Goal: Task Accomplishment & Management: Manage account settings

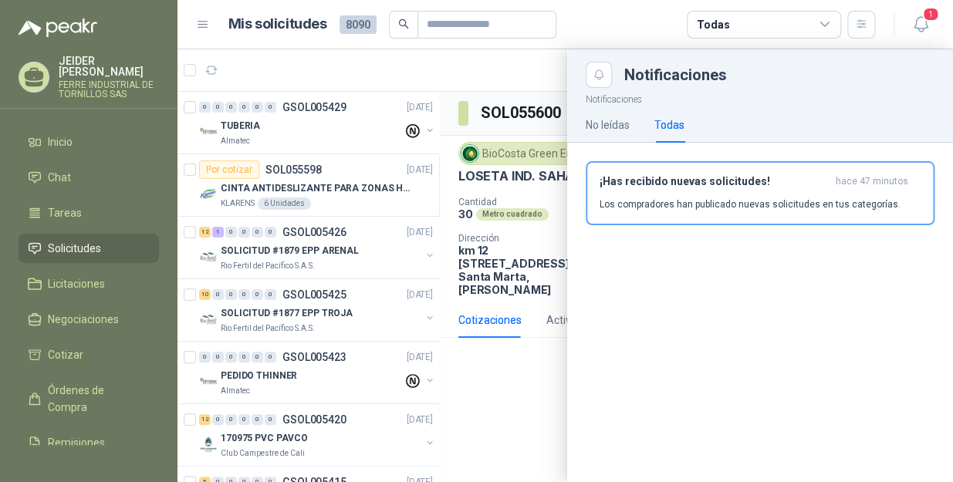
scroll to position [491, 0]
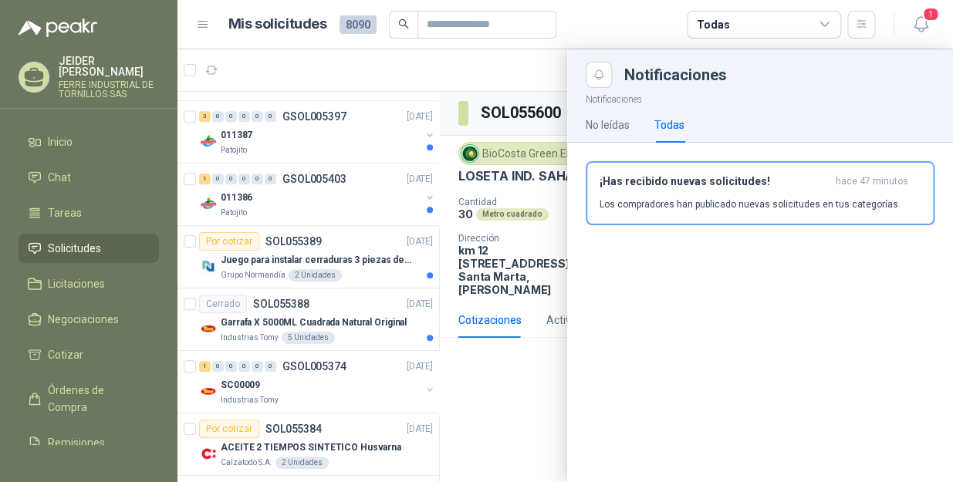
click at [475, 82] on div at bounding box center [565, 265] width 776 height 433
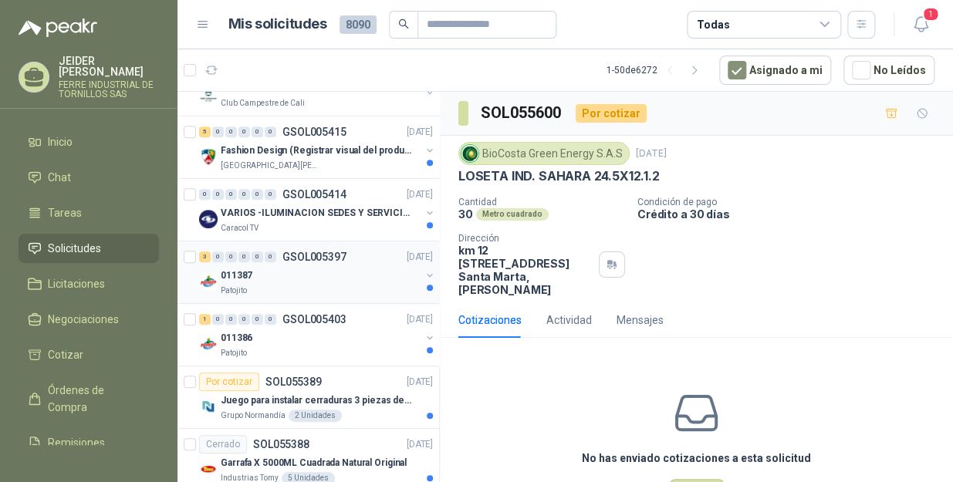
scroll to position [0, 0]
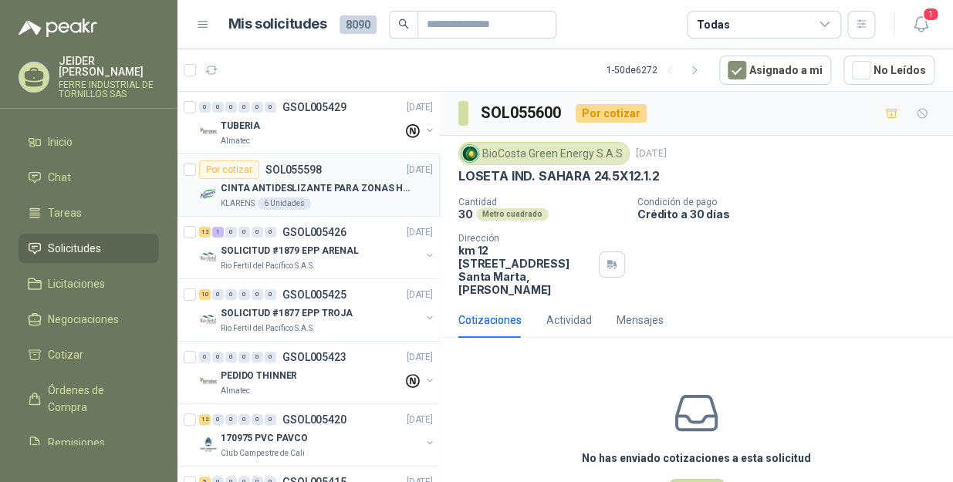
click at [352, 211] on article "Por cotizar SOL055598 [DATE] CINTA ANTIDESLIZANTE PARA ZONAS HUMEDAS KLARENS 6 …" at bounding box center [308, 185] width 262 height 63
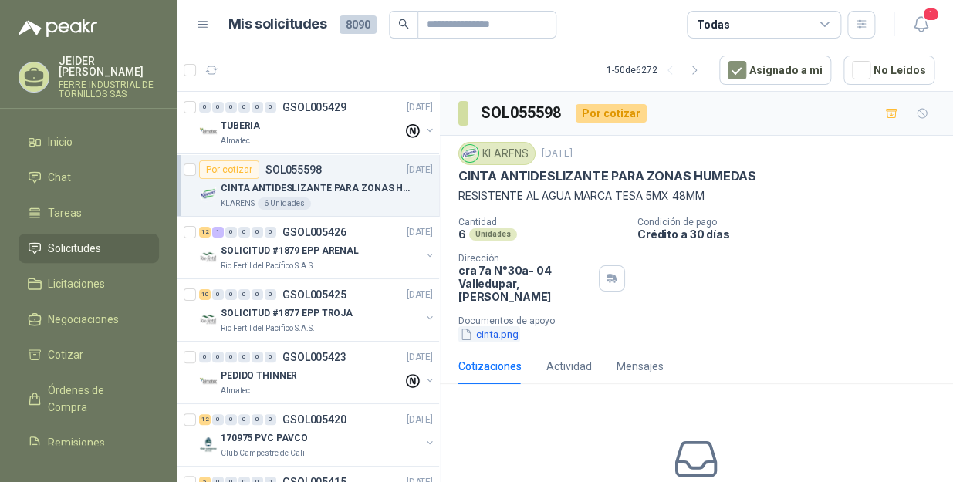
click at [494, 326] on button "cinta.png" at bounding box center [489, 334] width 62 height 16
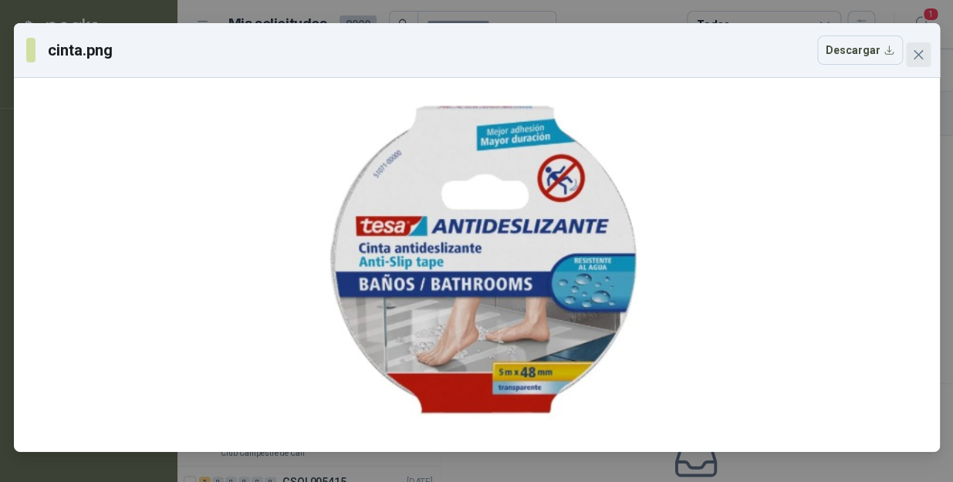
click at [918, 56] on icon "close" at bounding box center [917, 54] width 9 height 9
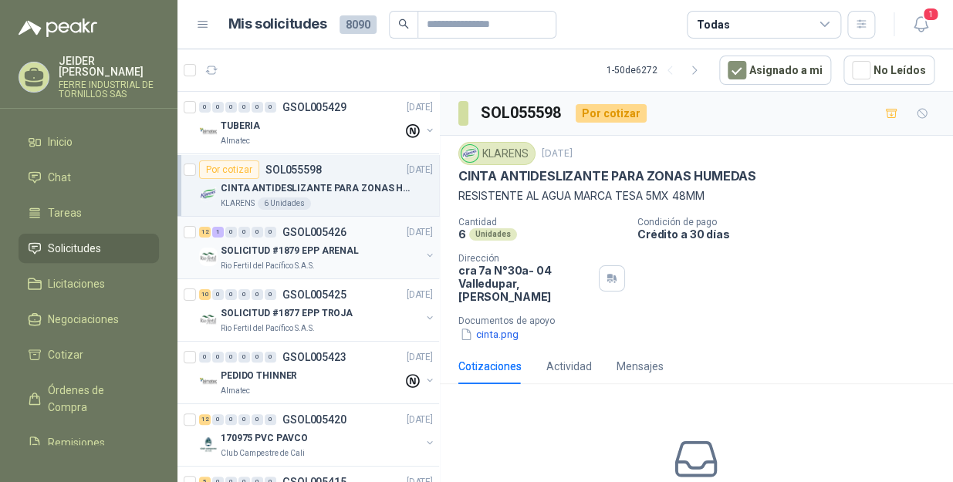
click at [321, 262] on div "Rio Fertil del Pacífico S.A.S." at bounding box center [321, 266] width 200 height 12
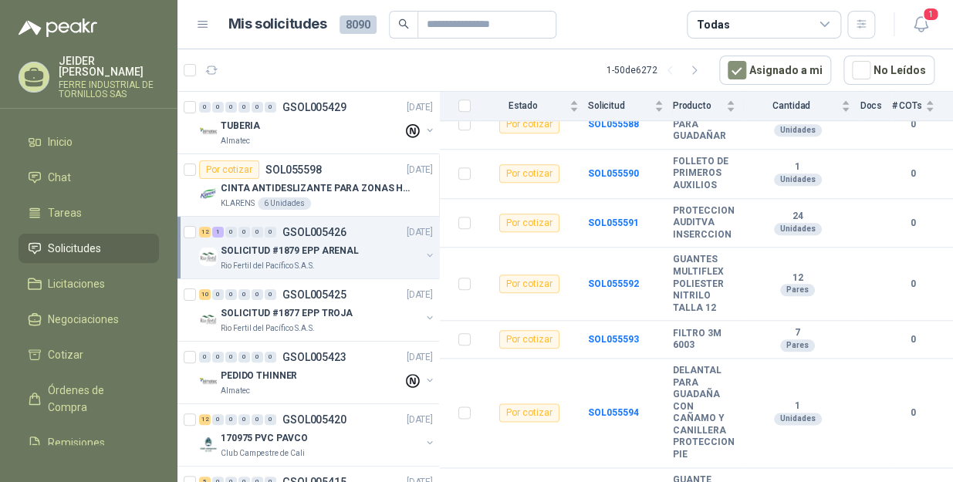
scroll to position [582, 0]
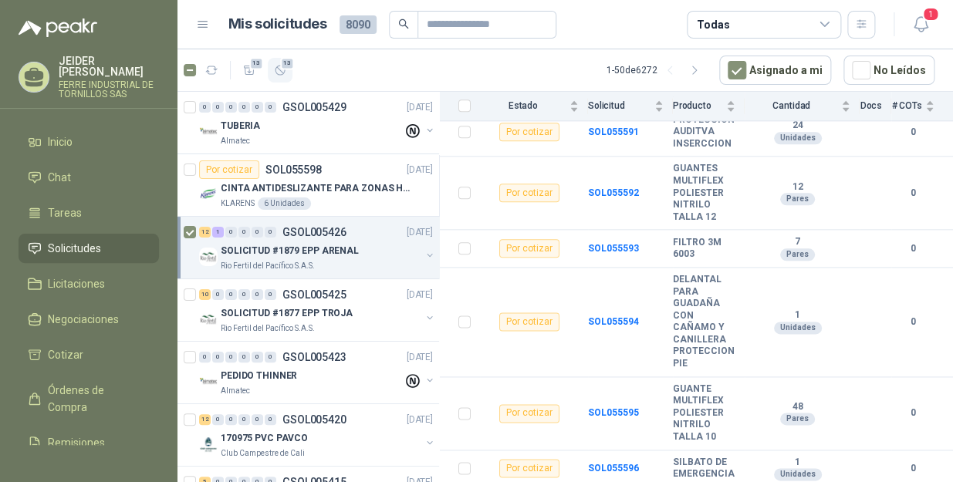
click at [282, 67] on span "13" at bounding box center [287, 63] width 15 height 12
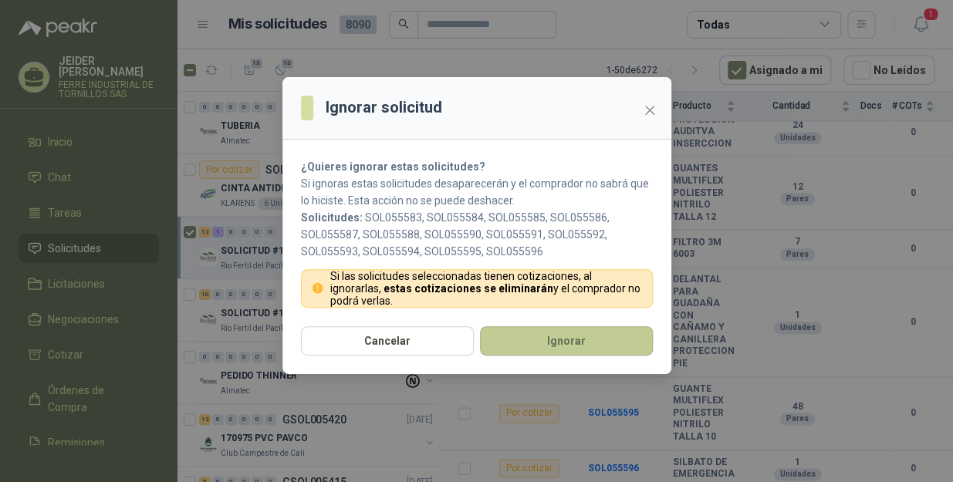
click at [517, 339] on button "Ignorar" at bounding box center [566, 340] width 173 height 29
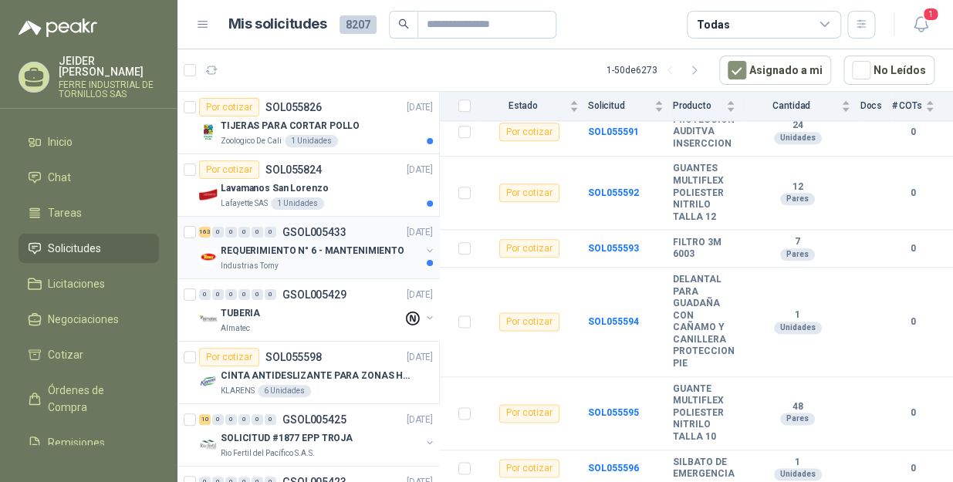
click at [301, 255] on p "REQUERIMIENTO N° 6 - MANTENIMIENTO" at bounding box center [313, 251] width 184 height 15
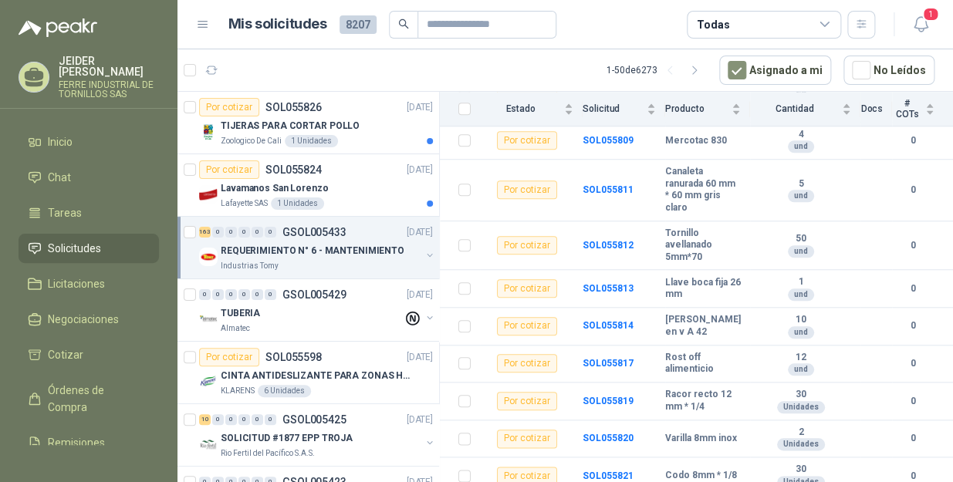
scroll to position [6801, 0]
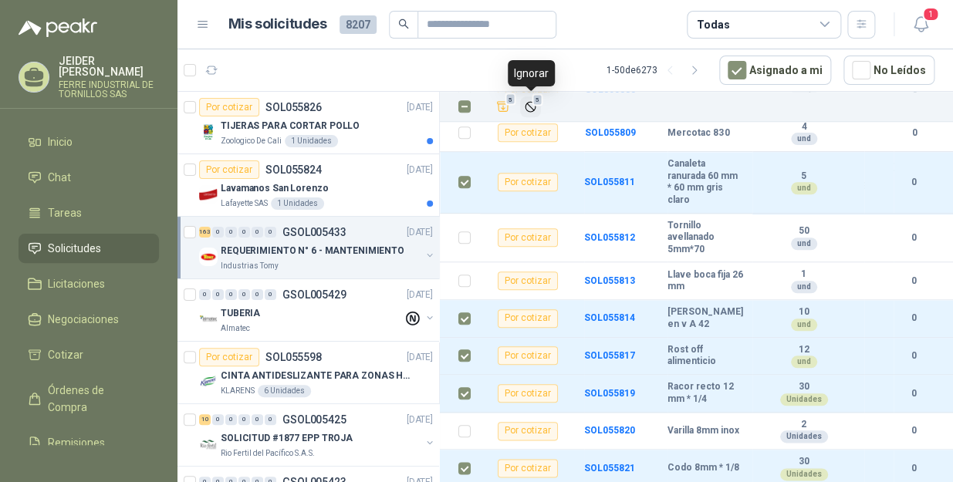
click at [531, 113] on button "5" at bounding box center [530, 106] width 21 height 21
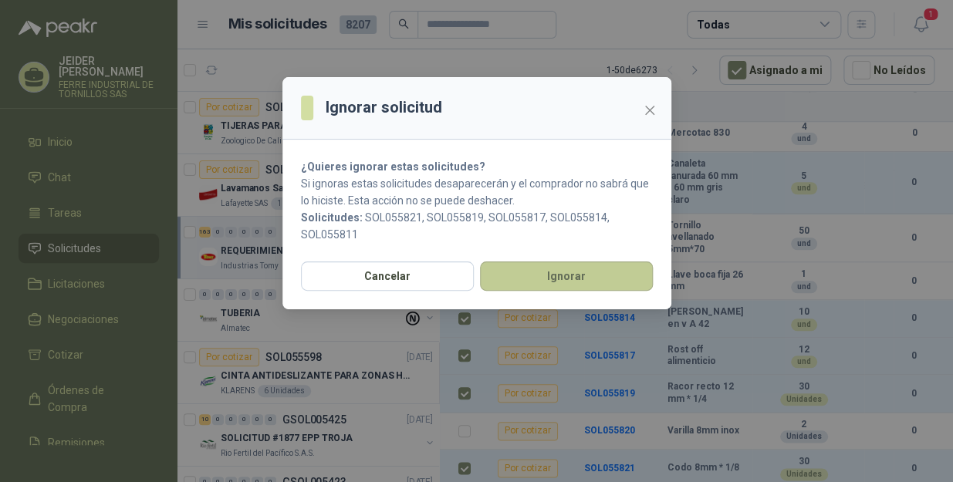
click at [586, 272] on button "Ignorar" at bounding box center [566, 276] width 173 height 29
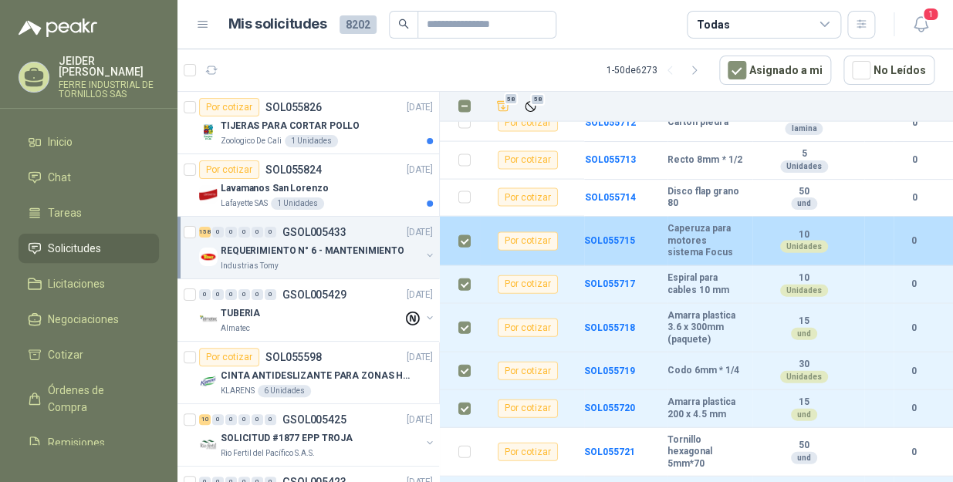
scroll to position [3222, 0]
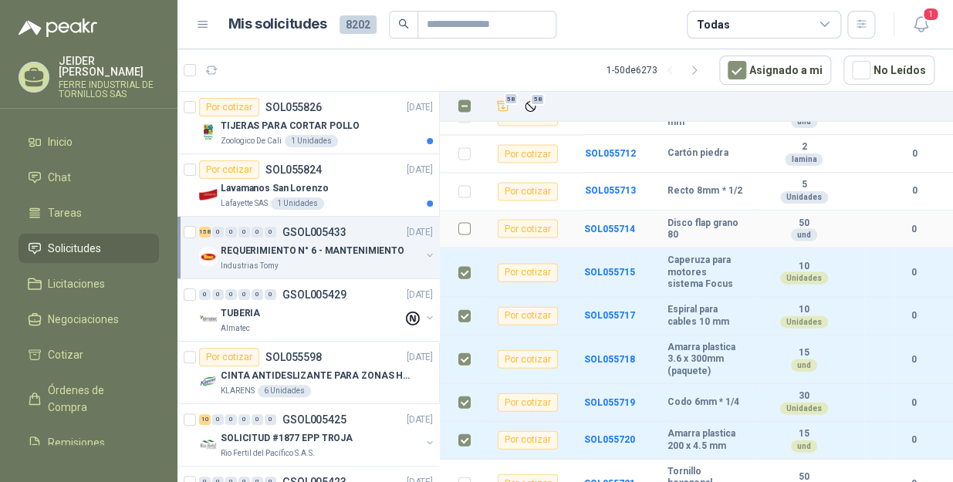
click at [463, 237] on label at bounding box center [464, 228] width 12 height 17
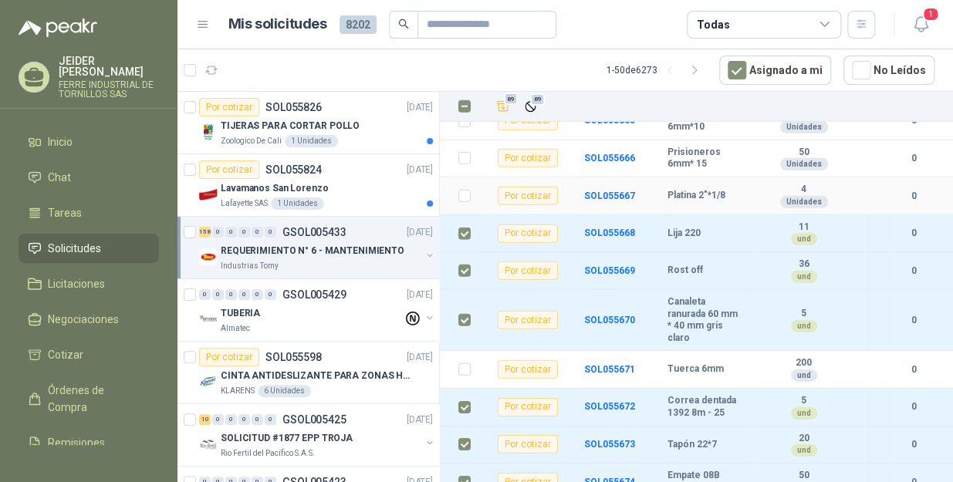
scroll to position [1468, 0]
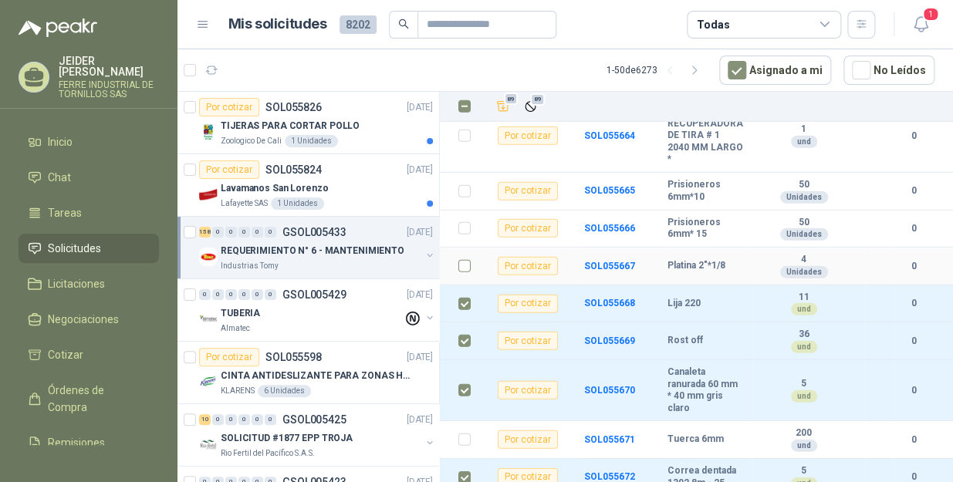
click at [463, 264] on label at bounding box center [464, 266] width 12 height 17
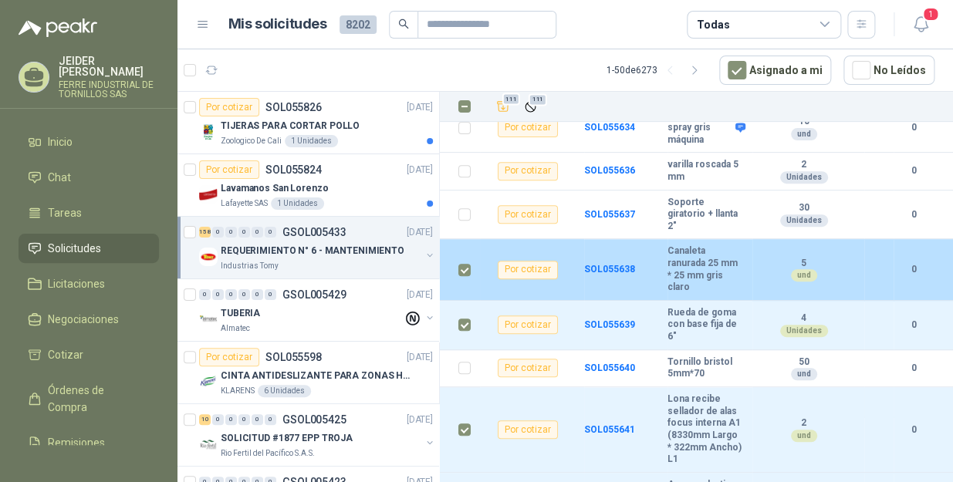
scroll to position [65, 0]
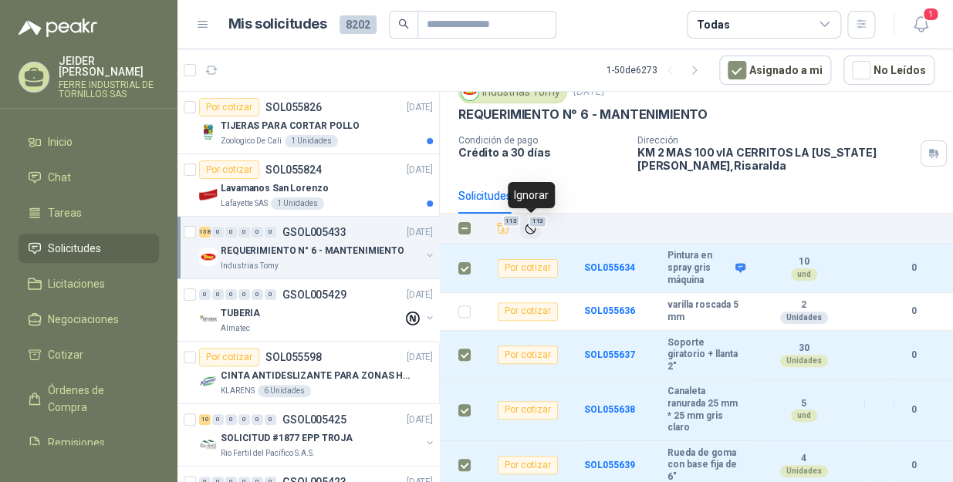
click at [534, 225] on span "113" at bounding box center [538, 221] width 19 height 12
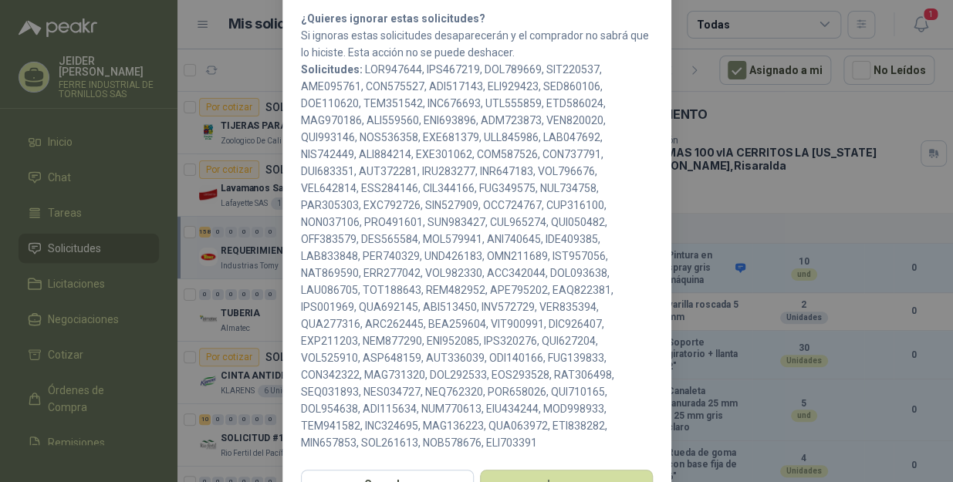
scroll to position [202, 0]
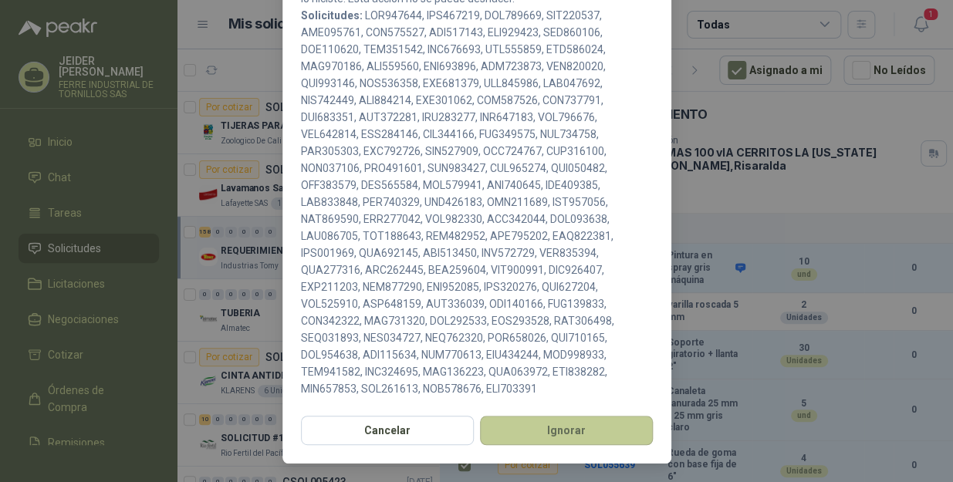
click at [576, 421] on button "Ignorar" at bounding box center [566, 430] width 173 height 29
